Goal: Task Accomplishment & Management: Use online tool/utility

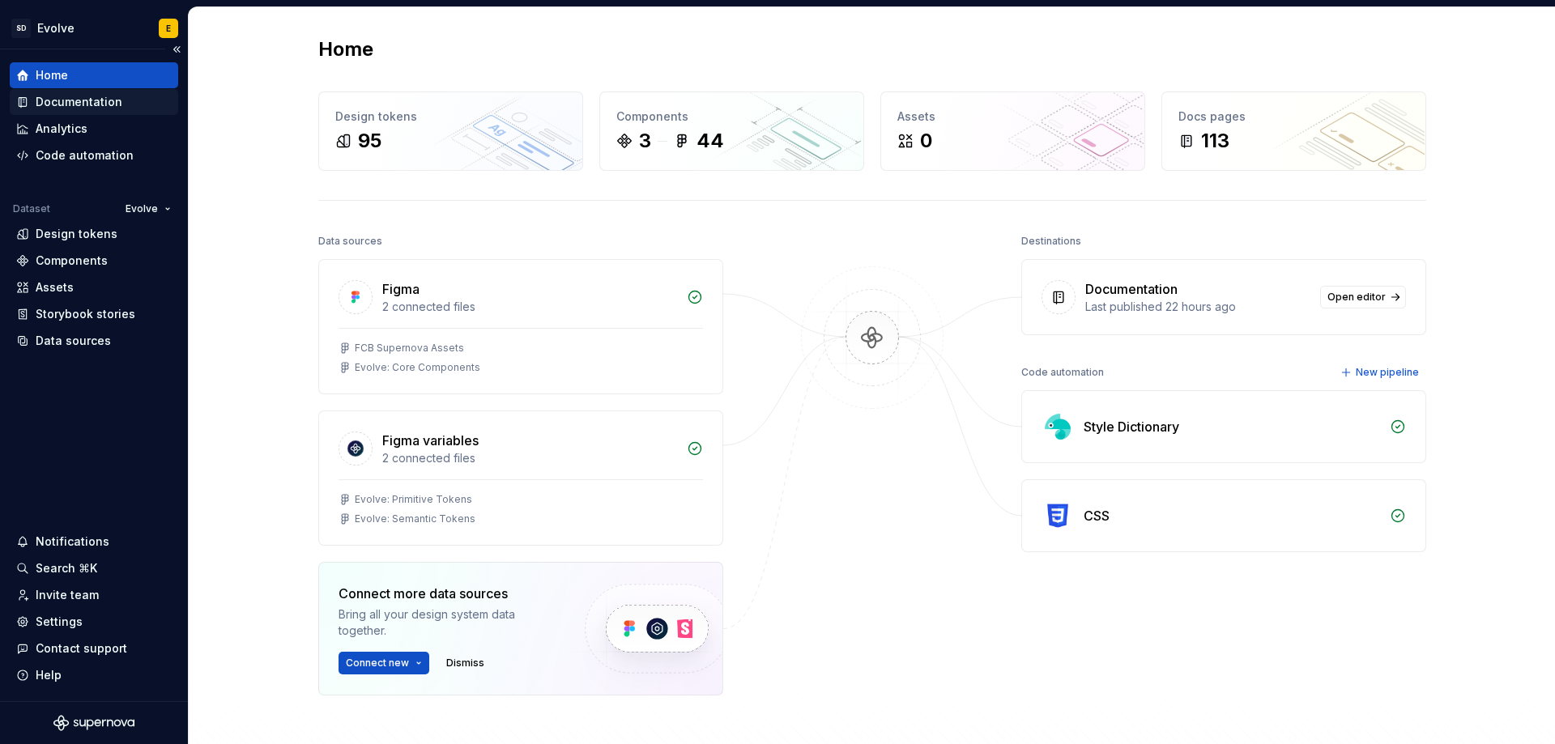
click at [67, 100] on div "Documentation" at bounding box center [79, 102] width 87 height 16
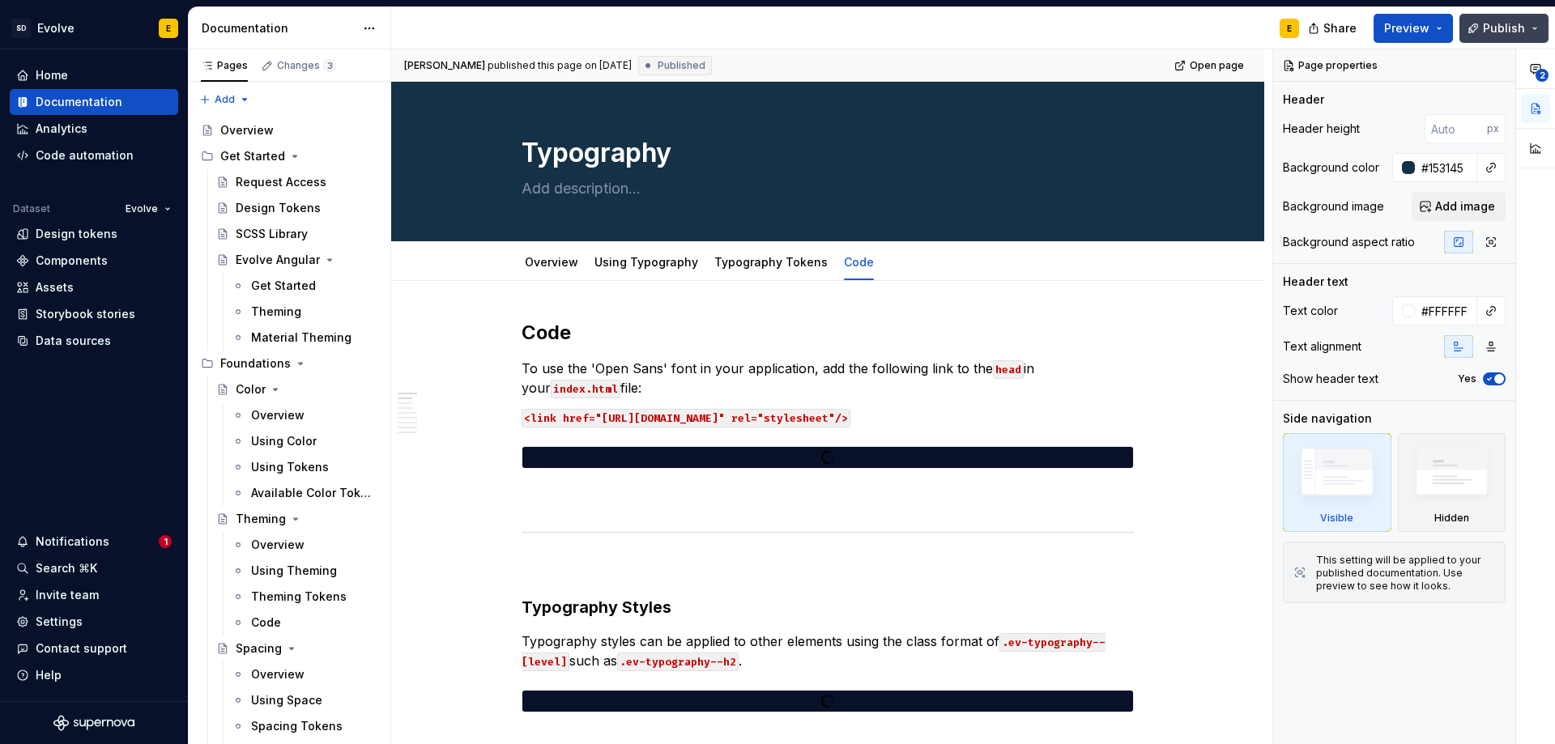
click at [1520, 28] on span "Publish" at bounding box center [1504, 28] width 42 height 16
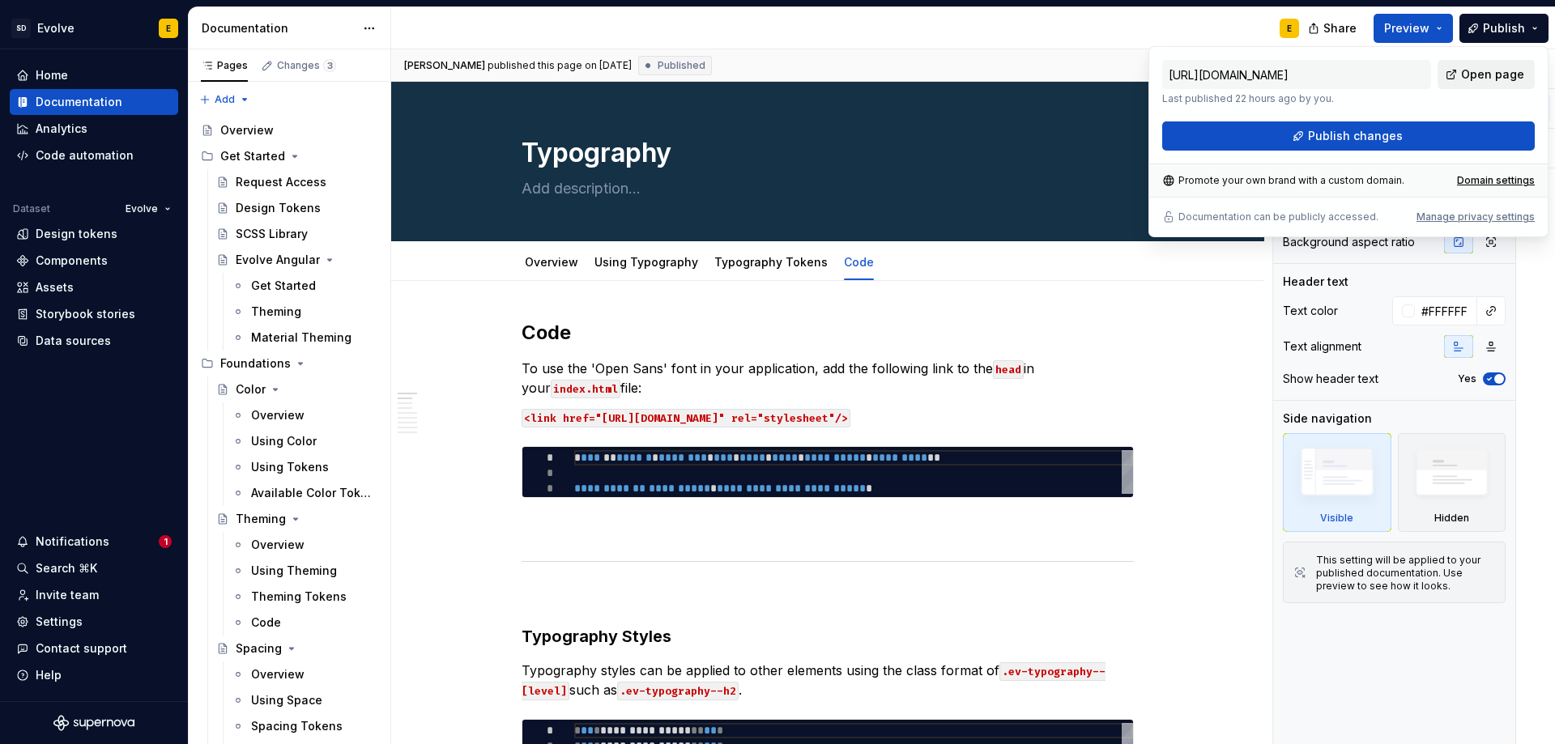
click at [1483, 77] on span "Open page" at bounding box center [1492, 74] width 63 height 16
type textarea "*"
